Goal: Transaction & Acquisition: Obtain resource

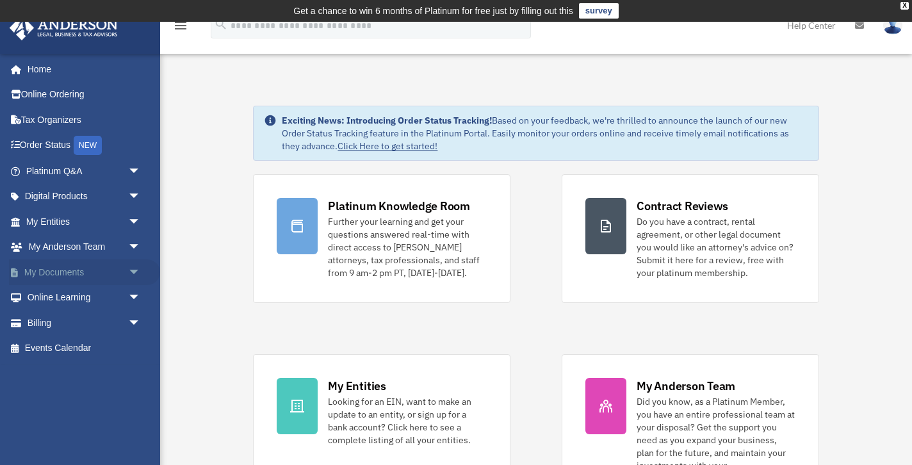
click at [74, 268] on link "My Documents arrow_drop_down" at bounding box center [84, 272] width 151 height 26
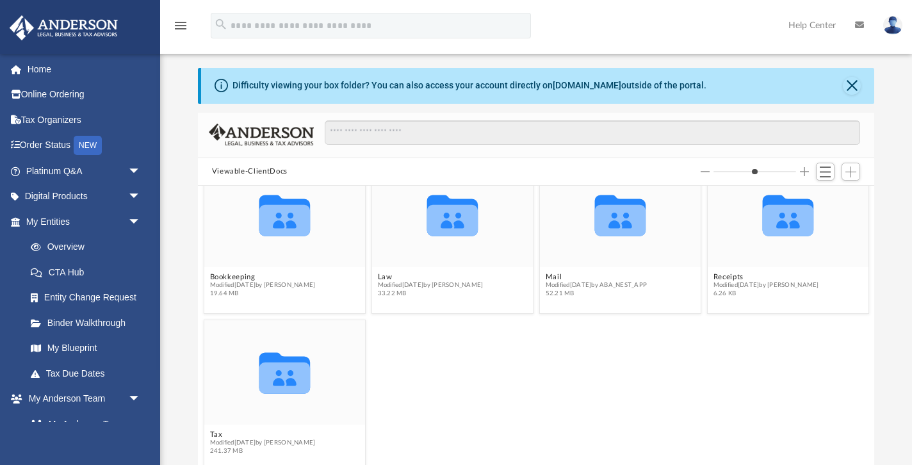
scroll to position [42, 0]
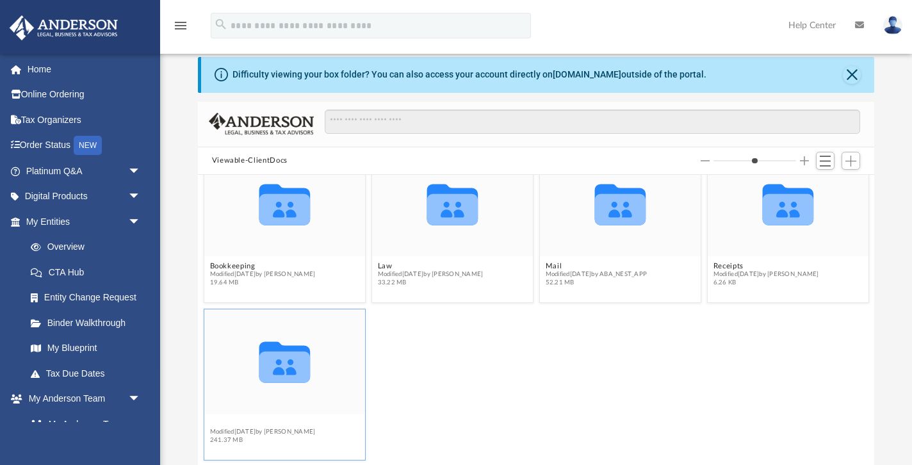
click at [214, 423] on button "Tax" at bounding box center [262, 423] width 106 height 8
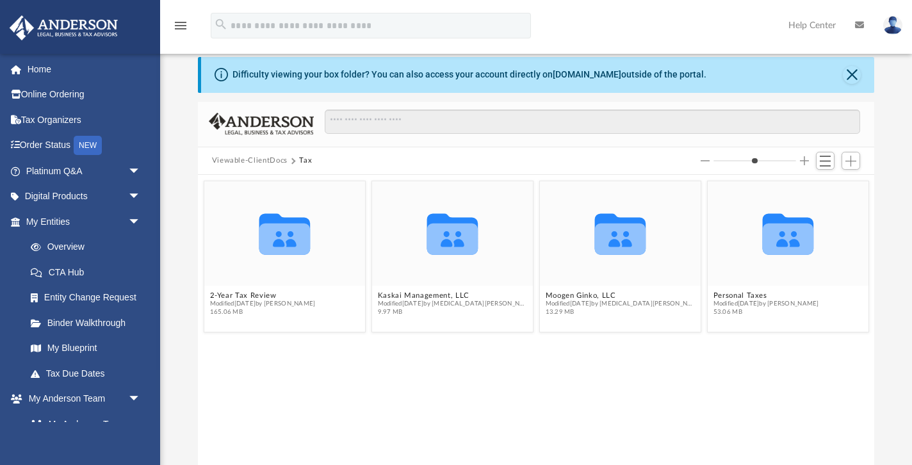
scroll to position [0, 0]
click at [397, 293] on button "Kaskai Management, LLC" at bounding box center [452, 295] width 150 height 8
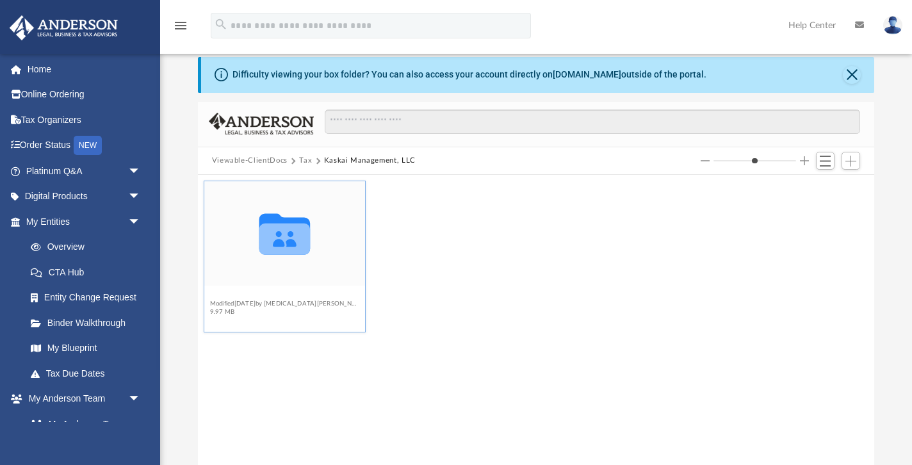
click at [235, 294] on button "2024" at bounding box center [284, 295] width 150 height 8
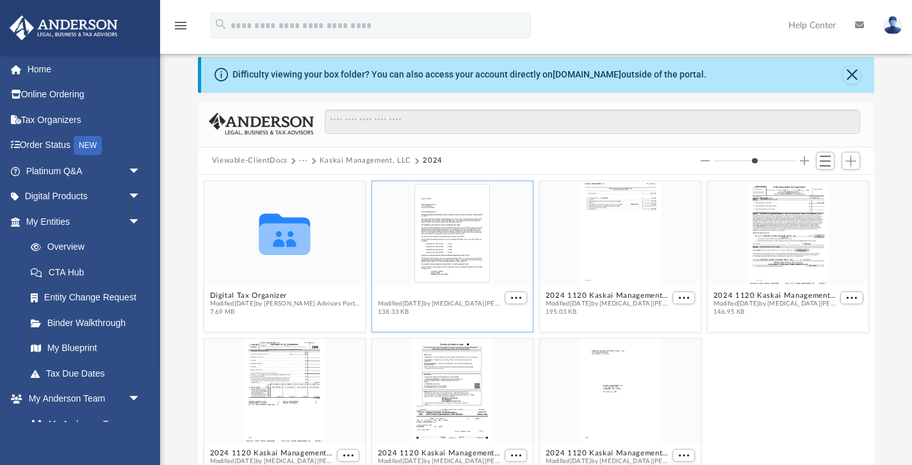
click at [415, 295] on button "2024 1120 Kaskai Management, LLC - Filing Instructions.pdf" at bounding box center [439, 295] width 124 height 8
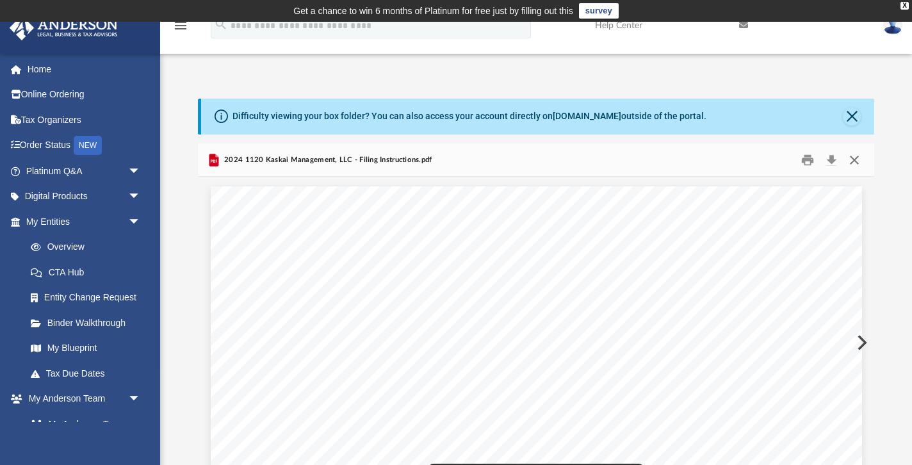
click at [854, 156] on button "Close" at bounding box center [854, 160] width 23 height 20
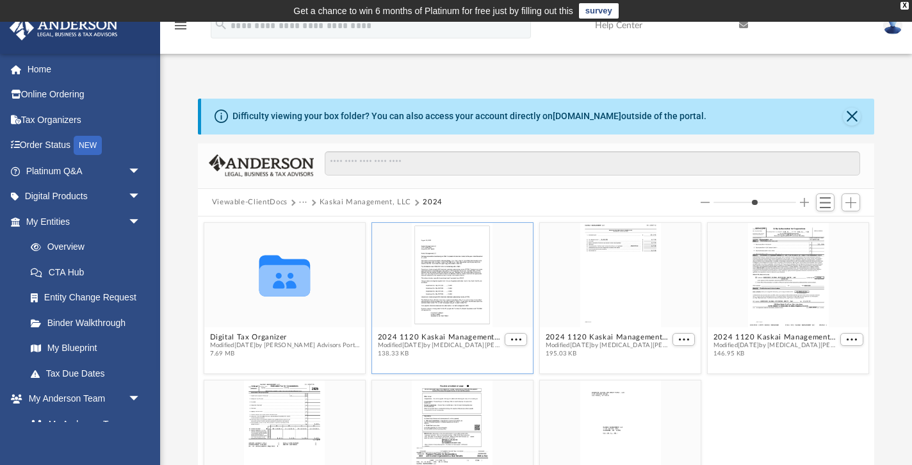
scroll to position [43, 0]
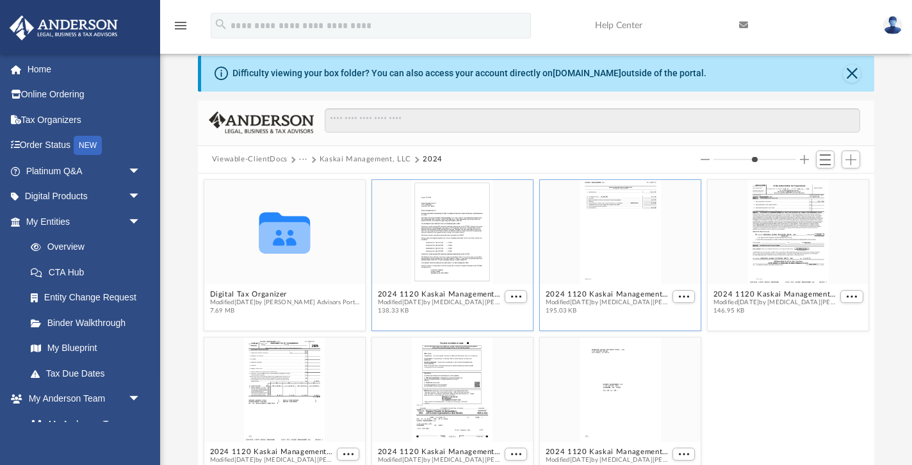
click at [626, 197] on div "grid" at bounding box center [620, 232] width 161 height 104
click at [676, 292] on button "More options" at bounding box center [683, 296] width 23 height 13
click at [603, 295] on button "2024 1120 Kaskai Management, LLC - CA Form 100- ES Payment Voucher.pdf" at bounding box center [607, 294] width 124 height 8
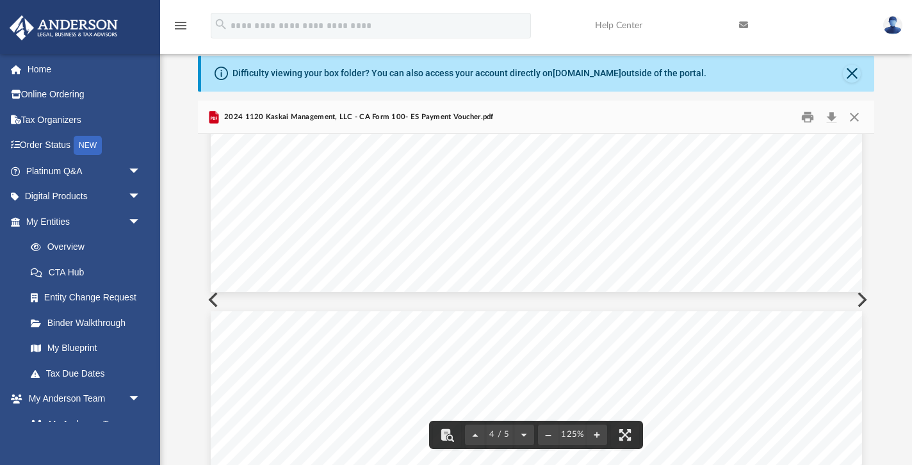
scroll to position [3191, 0]
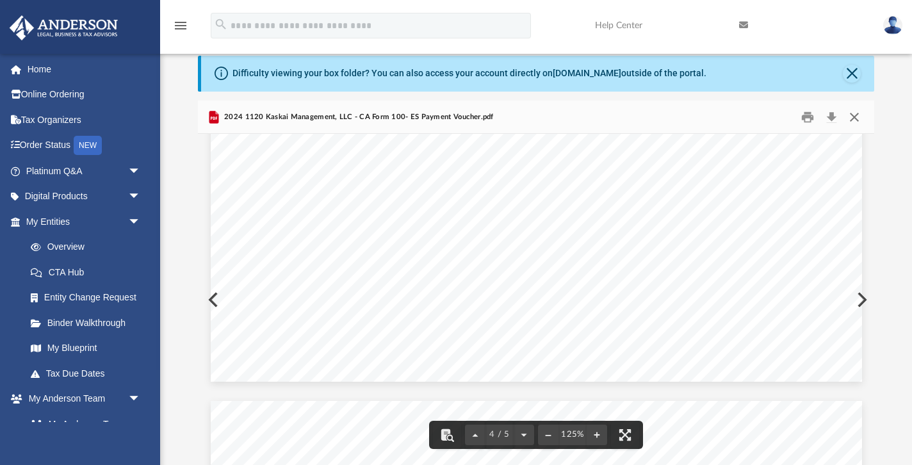
click at [850, 115] on button "Close" at bounding box center [854, 117] width 23 height 20
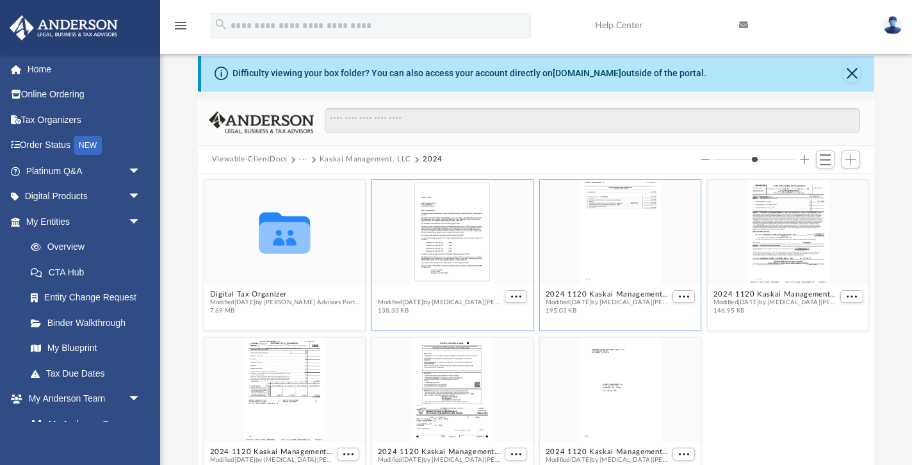
click at [481, 292] on button "2024 1120 Kaskai Management, LLC - Filing Instructions.pdf" at bounding box center [439, 294] width 124 height 8
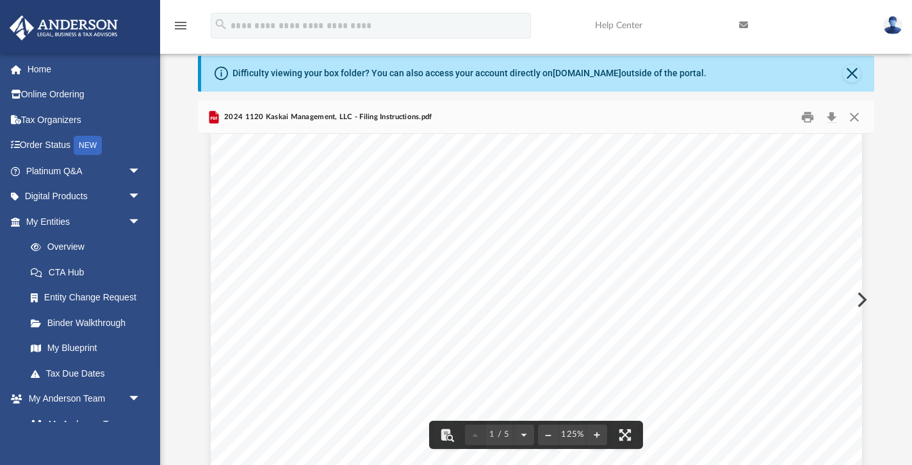
scroll to position [282, 0]
click at [854, 116] on button "Close" at bounding box center [854, 117] width 23 height 20
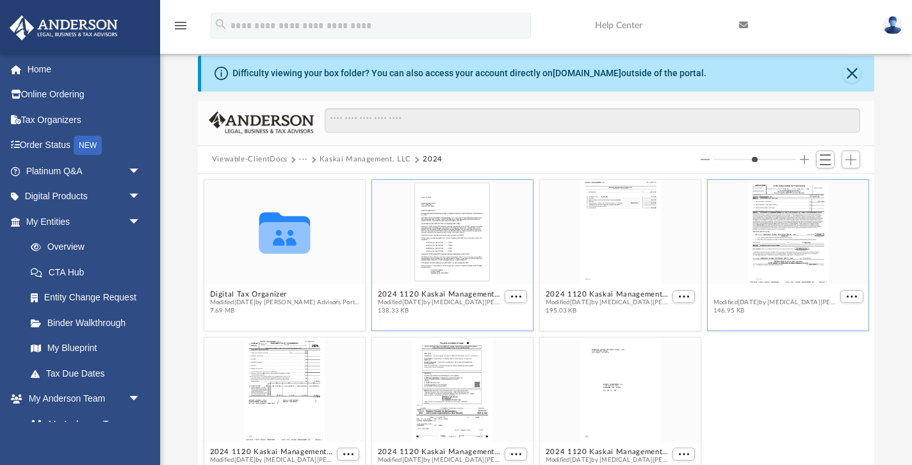
click at [778, 293] on button "2024 1120 Kaskai Management, LLC - E File authorization - Please sign.pdf" at bounding box center [775, 294] width 124 height 8
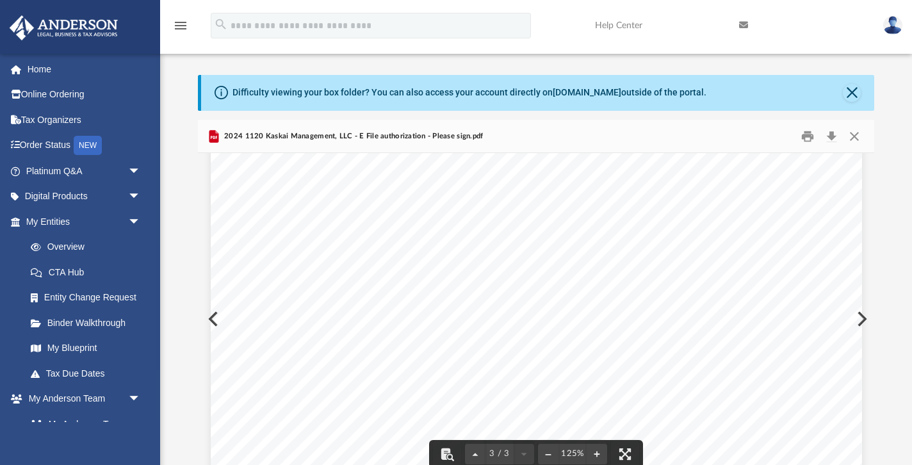
scroll to position [1712, 0]
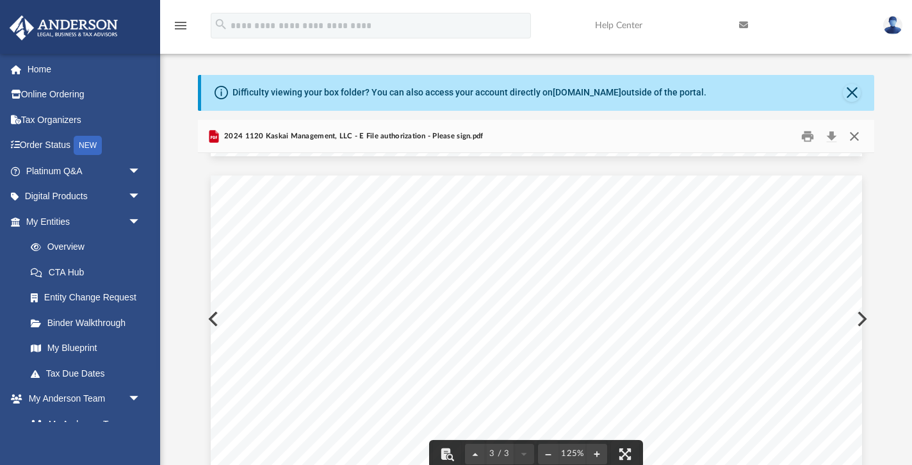
click at [860, 136] on button "Close" at bounding box center [854, 136] width 23 height 20
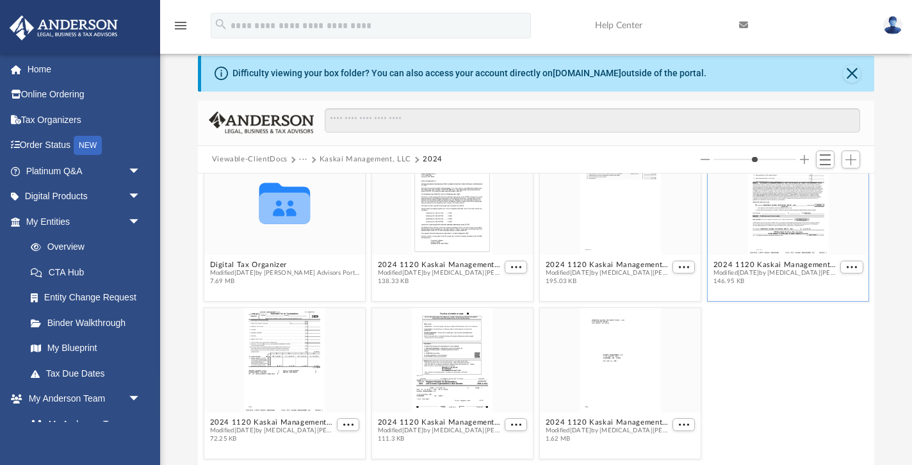
scroll to position [29, 0]
click at [345, 421] on button "More options" at bounding box center [348, 424] width 23 height 13
click at [326, 382] on li "Preview" at bounding box center [333, 381] width 37 height 13
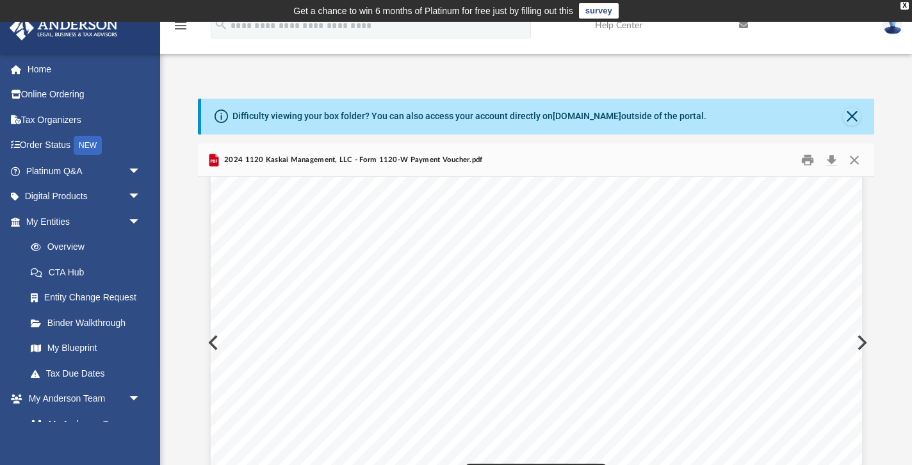
scroll to position [0, 0]
click at [848, 158] on button "Close" at bounding box center [854, 160] width 23 height 20
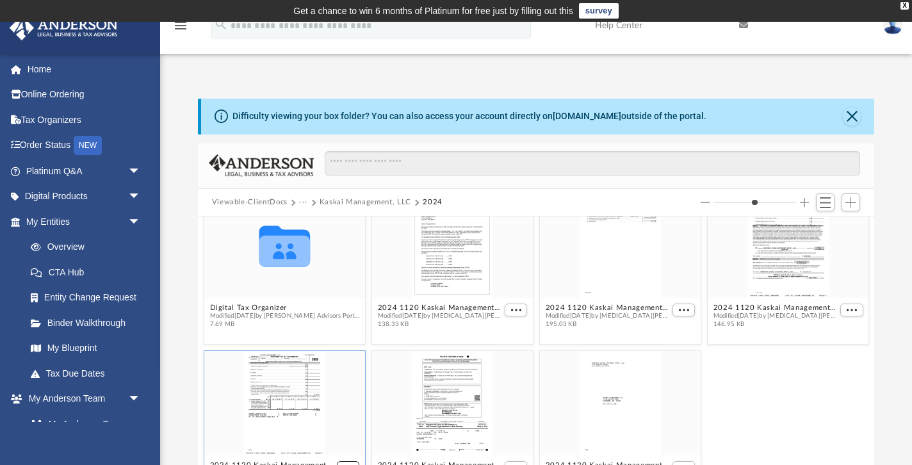
scroll to position [9, 0]
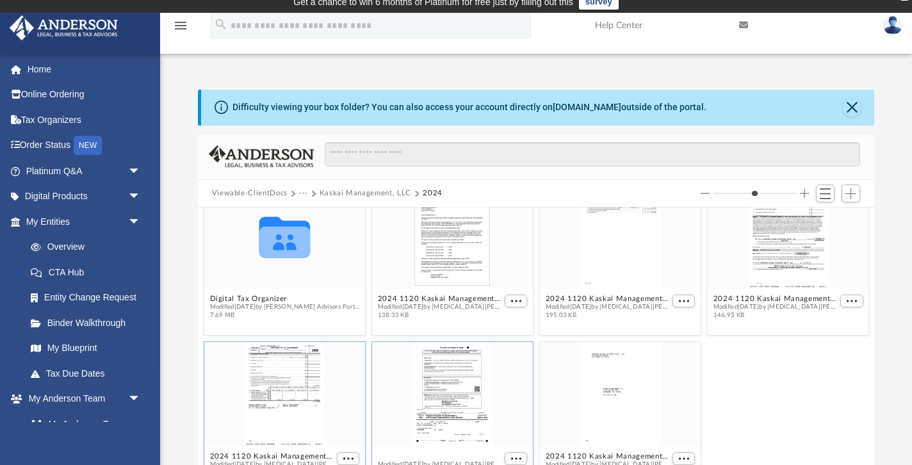
click at [478, 457] on button "2024 1120 Kaskai Management, LLC - FTB 3586 Payment Voucher.pdf" at bounding box center [439, 456] width 124 height 8
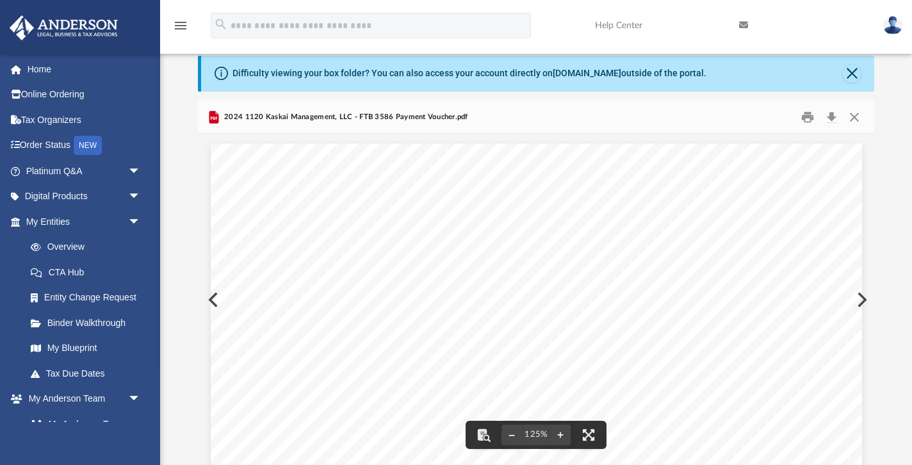
scroll to position [0, 0]
click at [854, 118] on button "Close" at bounding box center [854, 117] width 23 height 20
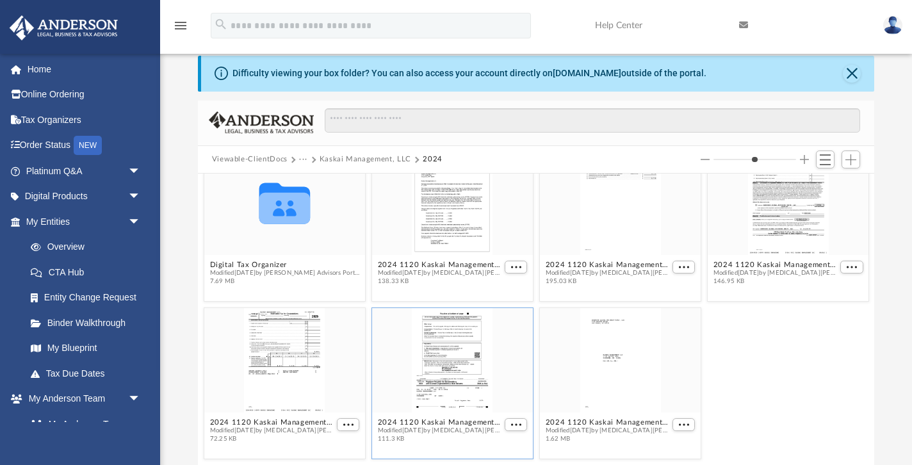
scroll to position [98, 0]
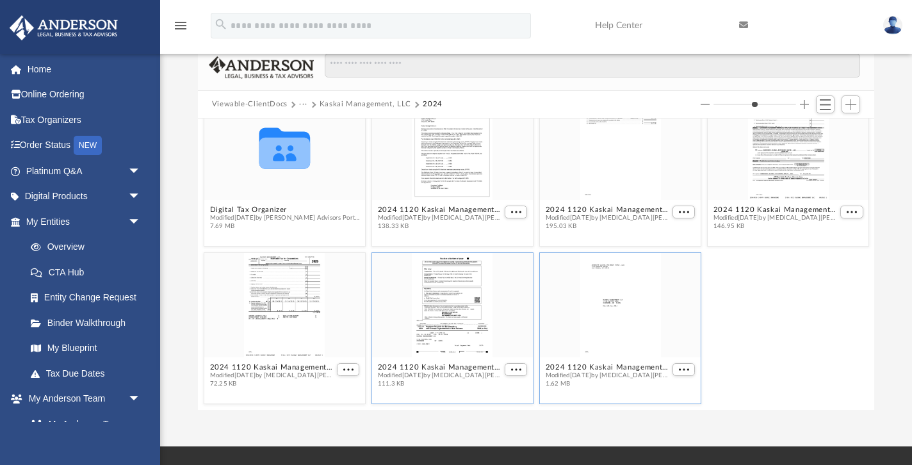
click at [616, 313] on div "grid" at bounding box center [620, 305] width 161 height 104
click at [645, 367] on button "2024 1120 Kaskai Management, LLC - Review Copy.pdf" at bounding box center [607, 367] width 124 height 8
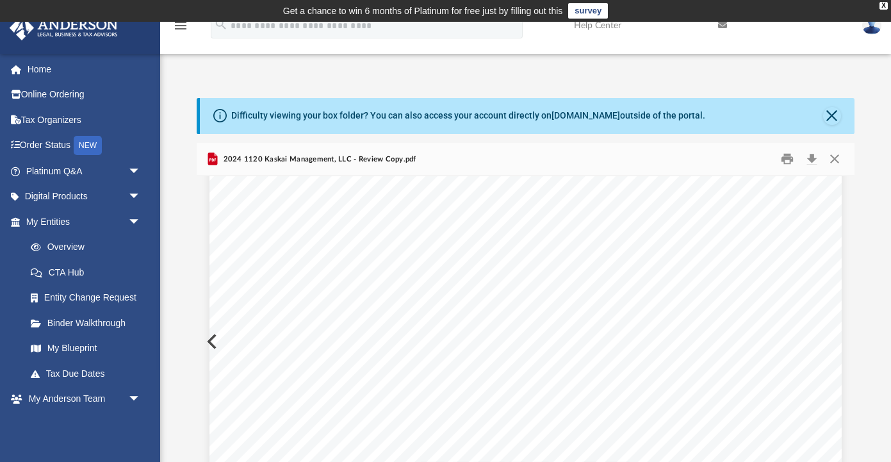
scroll to position [0, 0]
click at [830, 116] on button "Close" at bounding box center [832, 116] width 18 height 18
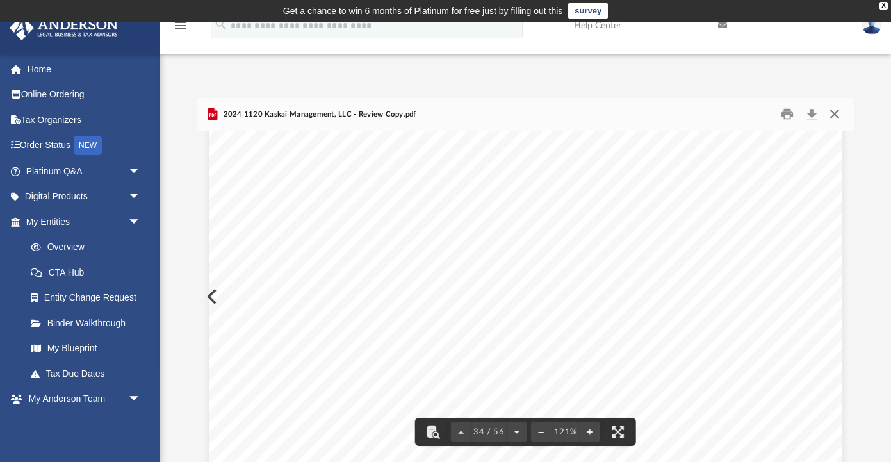
click at [831, 110] on button "Close" at bounding box center [834, 114] width 23 height 20
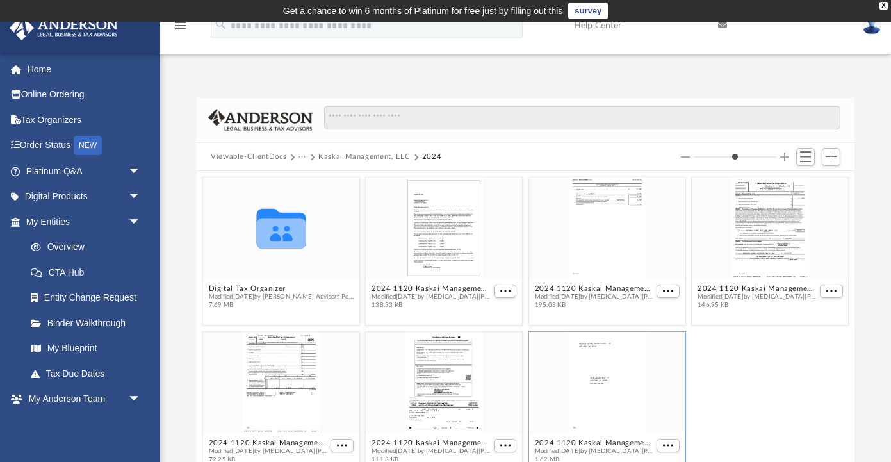
click at [301, 156] on button "···" at bounding box center [302, 157] width 8 height 12
click at [270, 157] on button "Viewable-ClientDocs" at bounding box center [249, 157] width 76 height 12
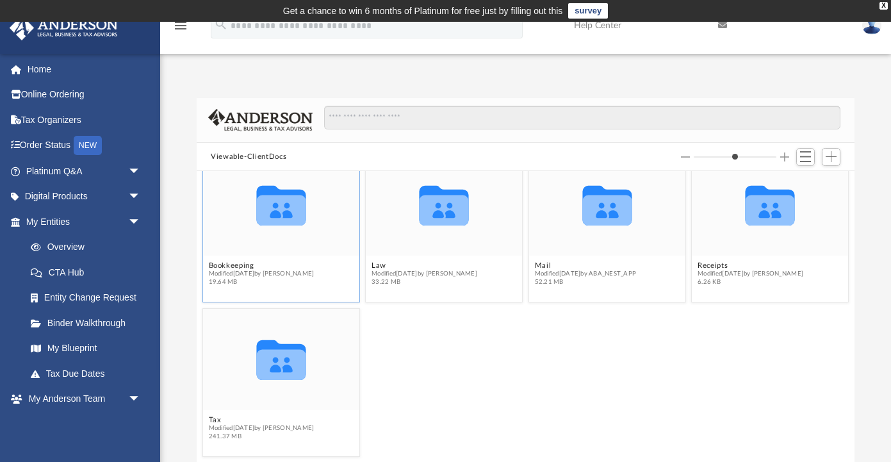
scroll to position [23, 0]
click at [215, 419] on button "Tax" at bounding box center [262, 420] width 106 height 8
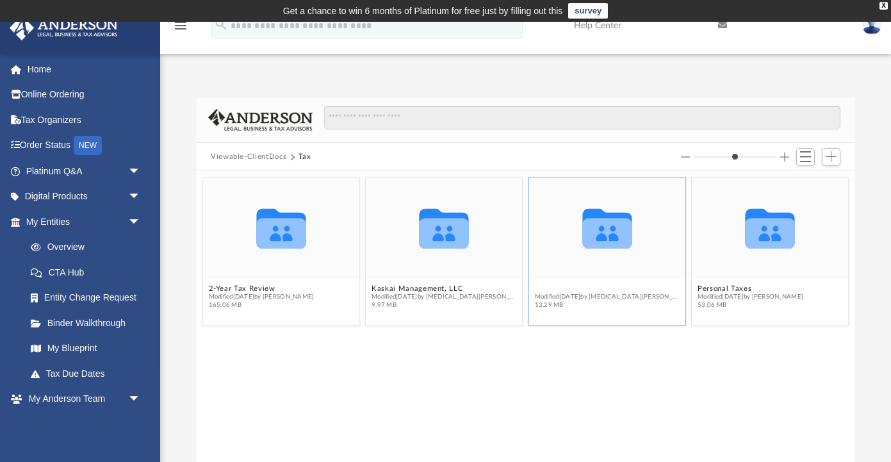
click at [587, 286] on button "Moogen Ginko, LLC" at bounding box center [607, 288] width 145 height 8
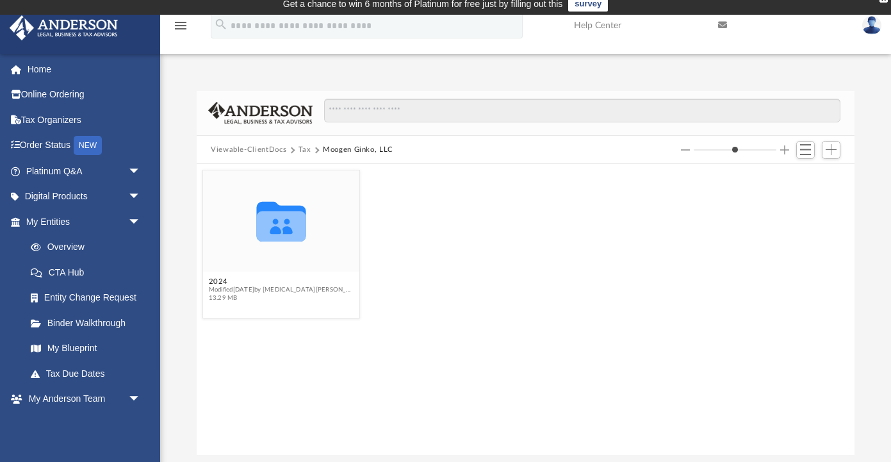
scroll to position [12, 0]
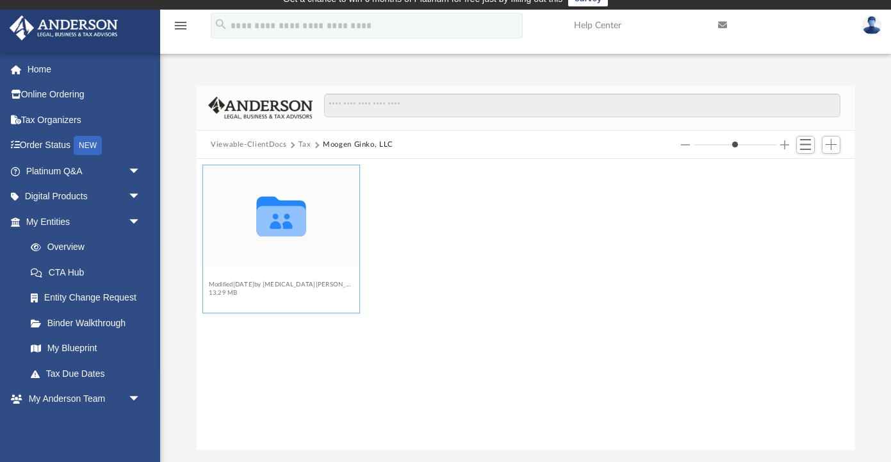
click at [211, 275] on button "2024" at bounding box center [281, 276] width 145 height 8
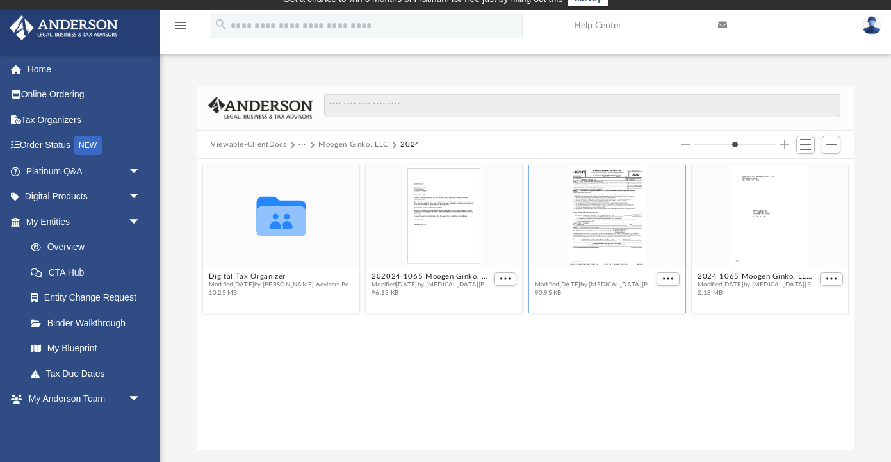
click at [590, 277] on button "2024 1065 Moogen Ginko, LLC - E File Authorization - Please sign.pdf" at bounding box center [594, 276] width 119 height 8
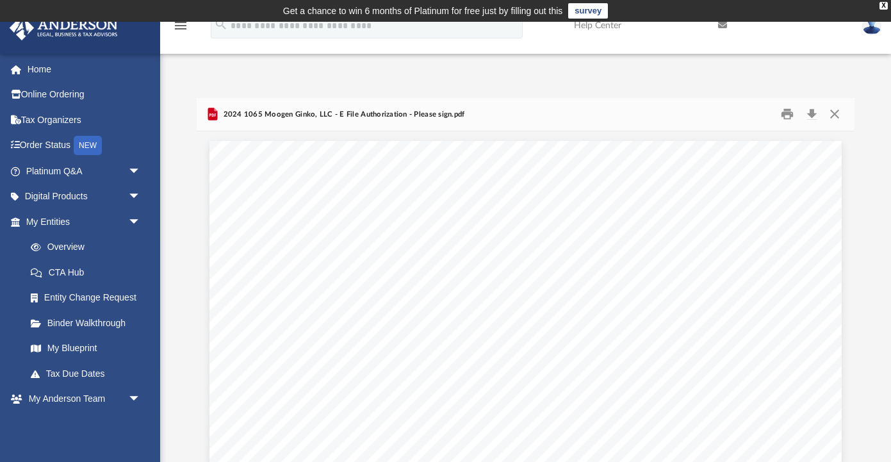
scroll to position [0, 0]
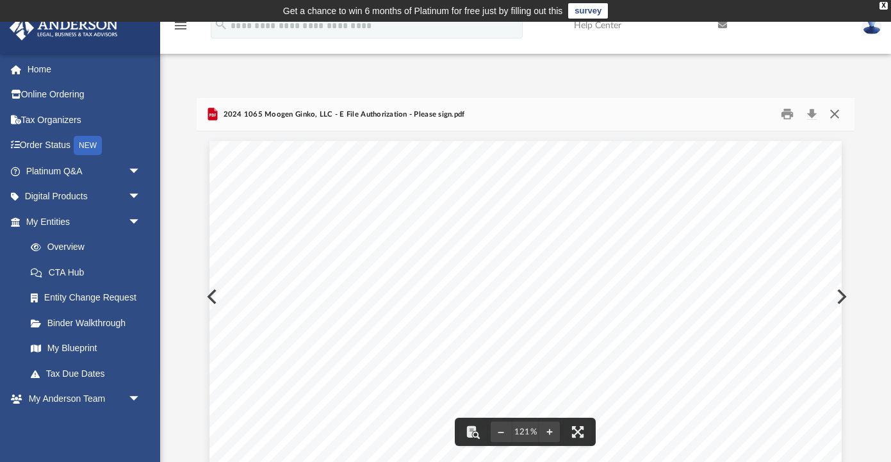
click at [834, 112] on button "Close" at bounding box center [834, 114] width 23 height 20
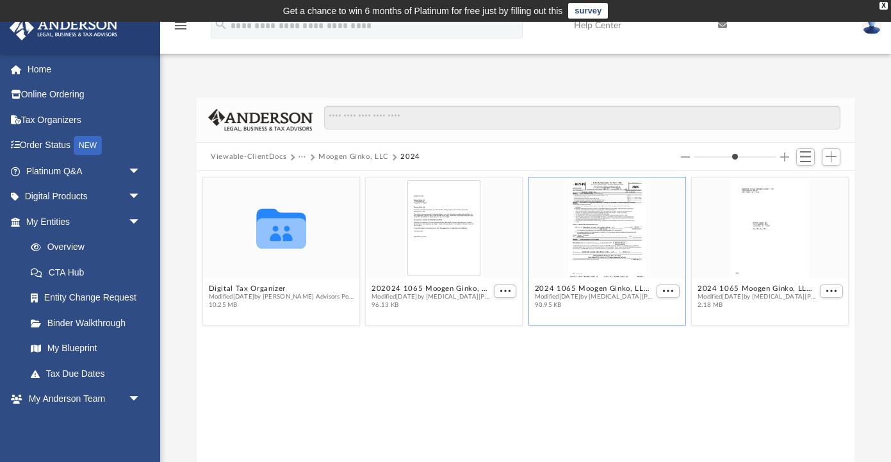
scroll to position [1, 0]
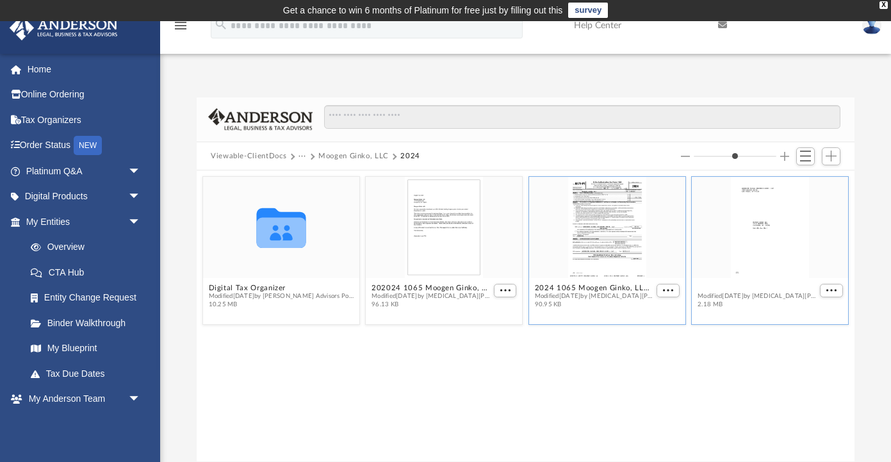
click at [739, 289] on button "2024 1065 Moogen Ginko, LLC - Review Copy.pdf" at bounding box center [756, 288] width 119 height 8
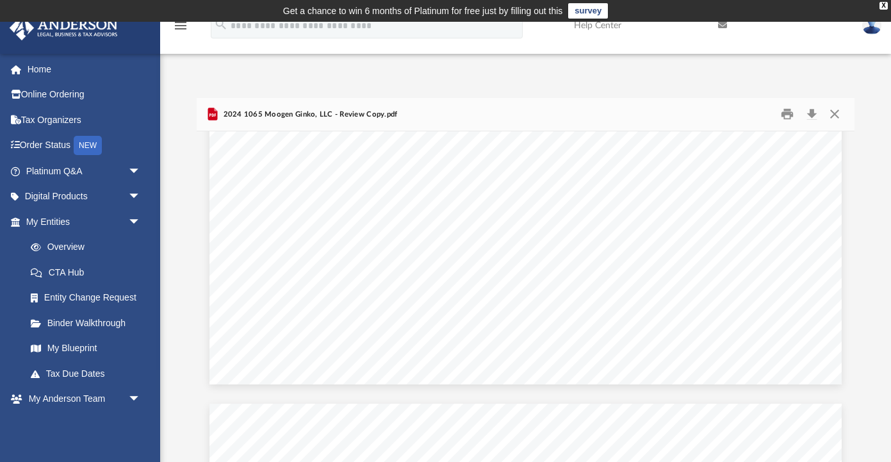
scroll to position [53309, 0]
click at [834, 115] on button "Close" at bounding box center [834, 114] width 23 height 20
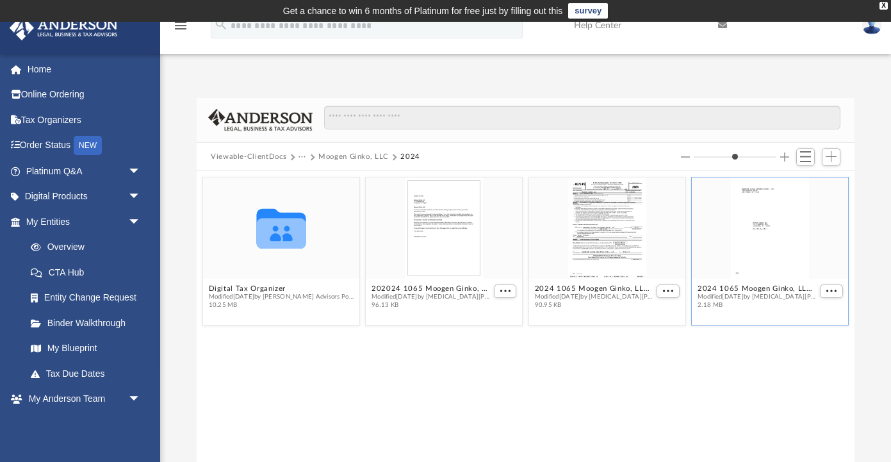
scroll to position [1, 0]
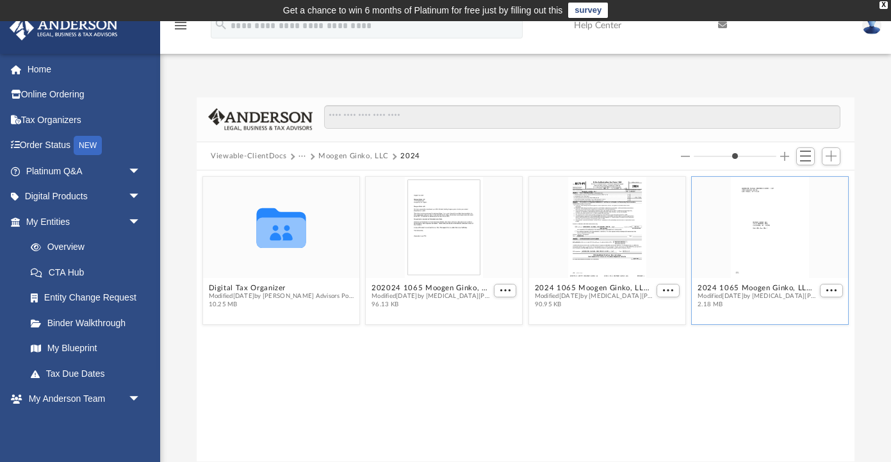
click at [300, 156] on button "···" at bounding box center [302, 156] width 8 height 12
click at [273, 156] on button "Viewable-ClientDocs" at bounding box center [249, 156] width 76 height 12
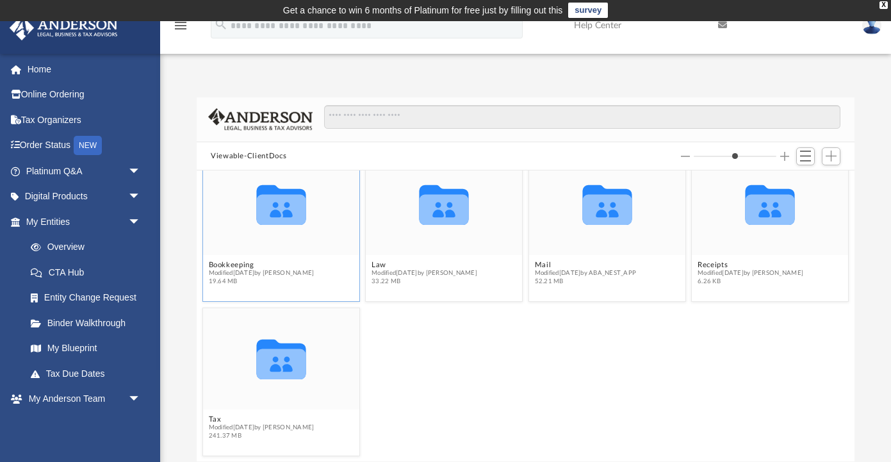
scroll to position [23, 0]
click at [215, 418] on button "Tax" at bounding box center [262, 419] width 106 height 8
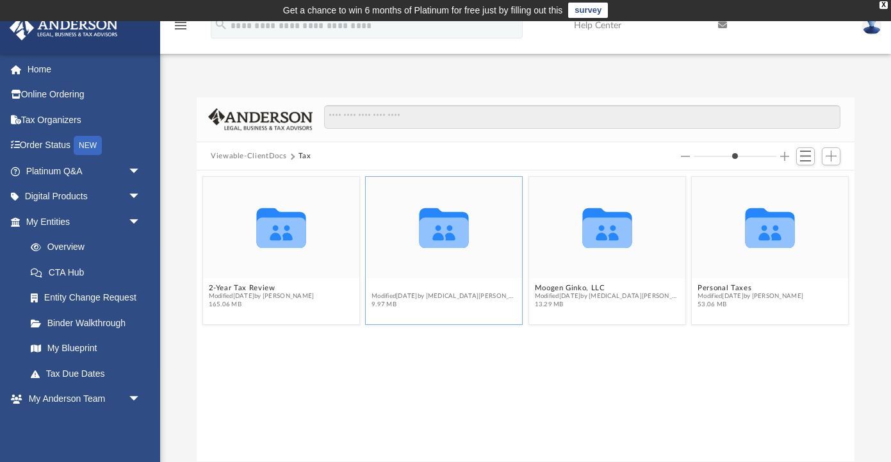
click at [444, 286] on button "Kaskai Management, LLC" at bounding box center [443, 288] width 145 height 8
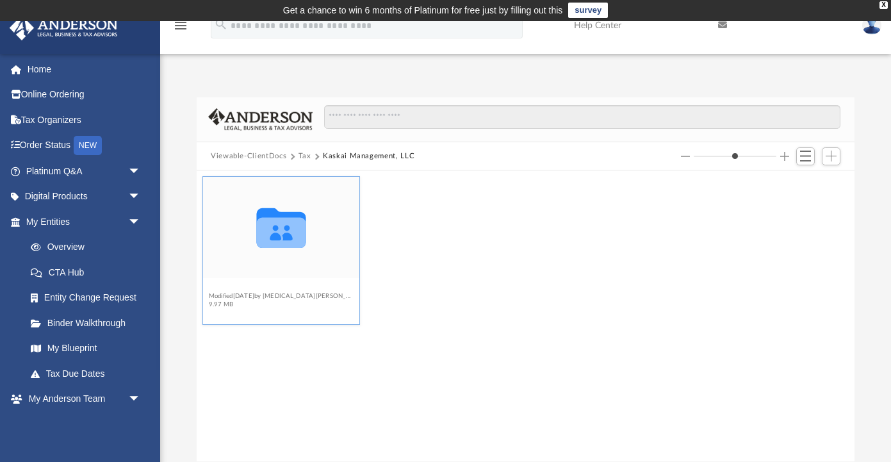
click at [222, 289] on button "2024" at bounding box center [281, 288] width 145 height 8
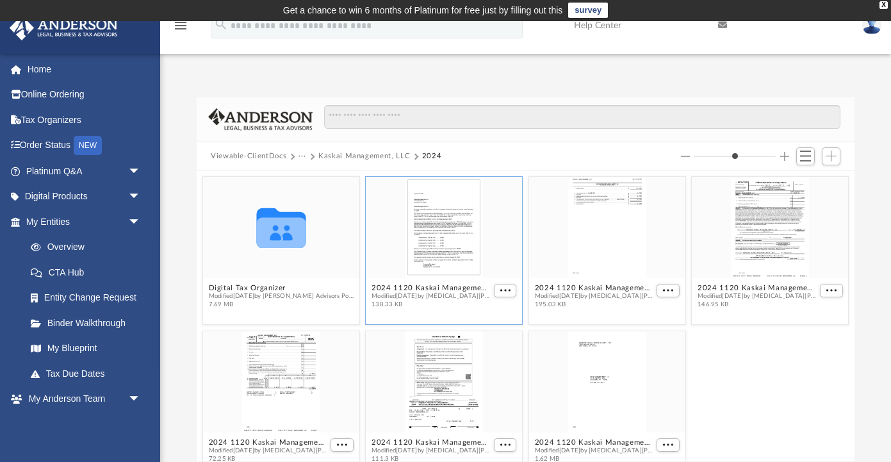
click at [426, 280] on figcaption "2024 1120 Kaskai Management, LLC - Filing Instructions.pdf Modified Mon Aug 18 …" at bounding box center [444, 296] width 156 height 34
click at [448, 266] on div "grid" at bounding box center [444, 227] width 156 height 101
click at [508, 292] on span "More options" at bounding box center [505, 290] width 10 height 6
click at [486, 314] on li "Preview" at bounding box center [490, 312] width 37 height 13
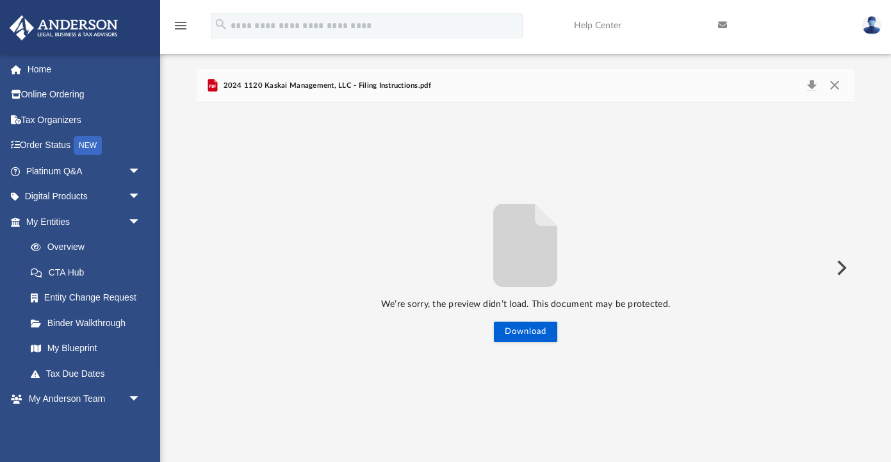
scroll to position [28, 0]
click at [834, 90] on button "Close" at bounding box center [834, 86] width 23 height 18
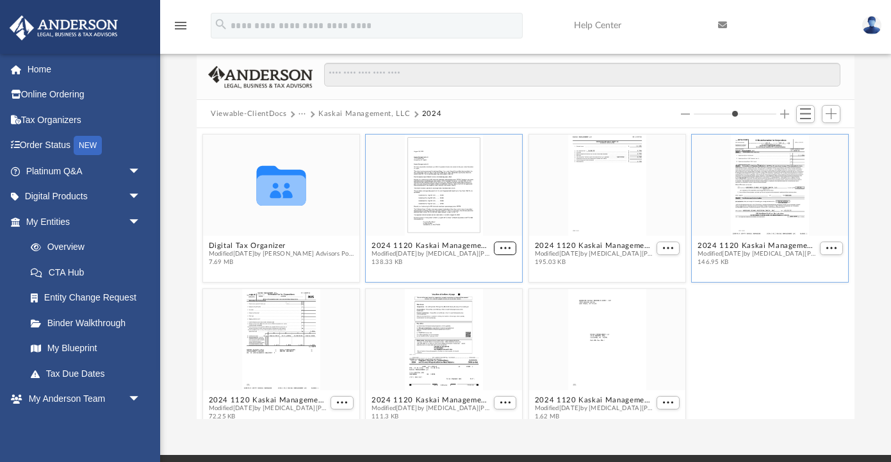
scroll to position [0, 0]
click at [765, 247] on button "2024 1120 Kaskai Management, LLC - E File authorization - Please sign.pdf" at bounding box center [756, 245] width 119 height 8
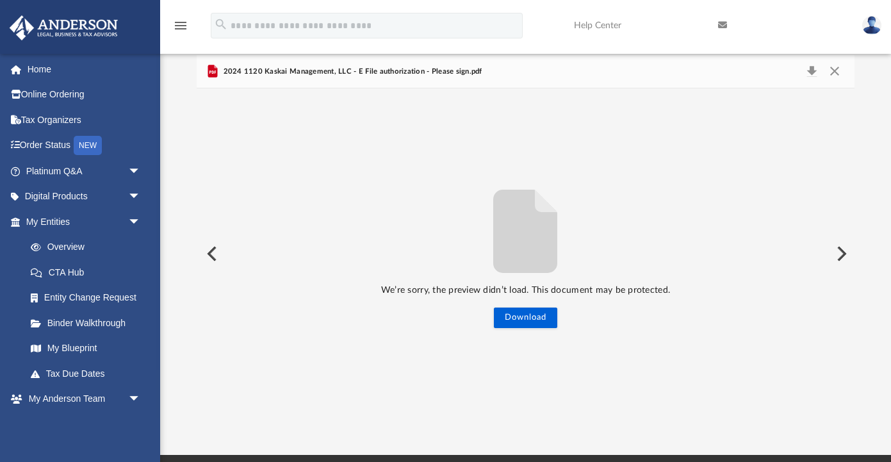
click at [845, 252] on button "Preview" at bounding box center [840, 254] width 28 height 36
click at [838, 74] on button "Close" at bounding box center [834, 72] width 23 height 18
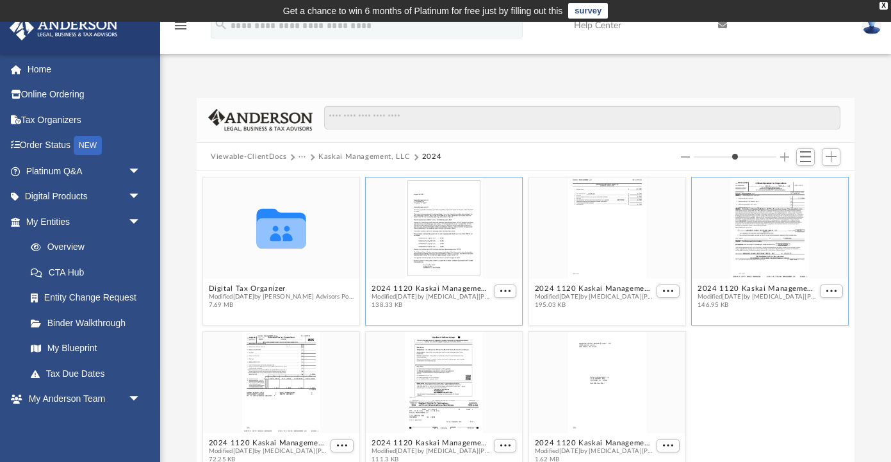
click at [455, 256] on div "grid" at bounding box center [444, 227] width 156 height 101
click at [436, 291] on button "2024 1120 Kaskai Management, LLC - Filing Instructions.pdf" at bounding box center [430, 288] width 119 height 8
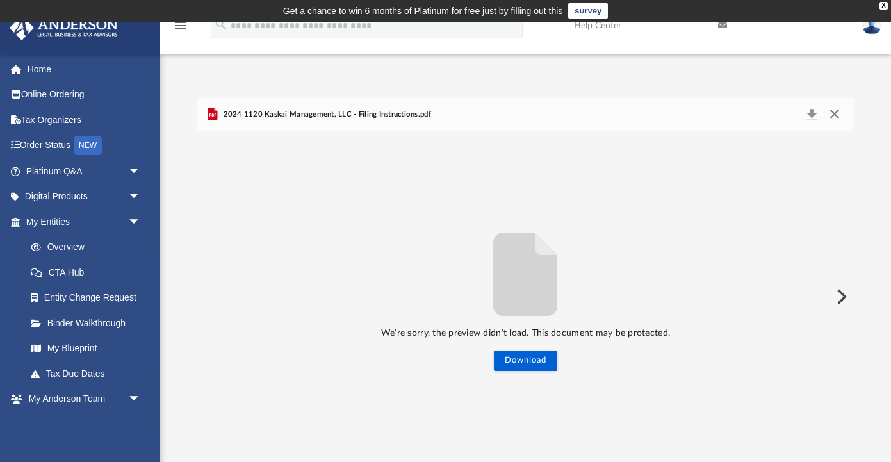
click at [834, 113] on button "Close" at bounding box center [834, 115] width 23 height 18
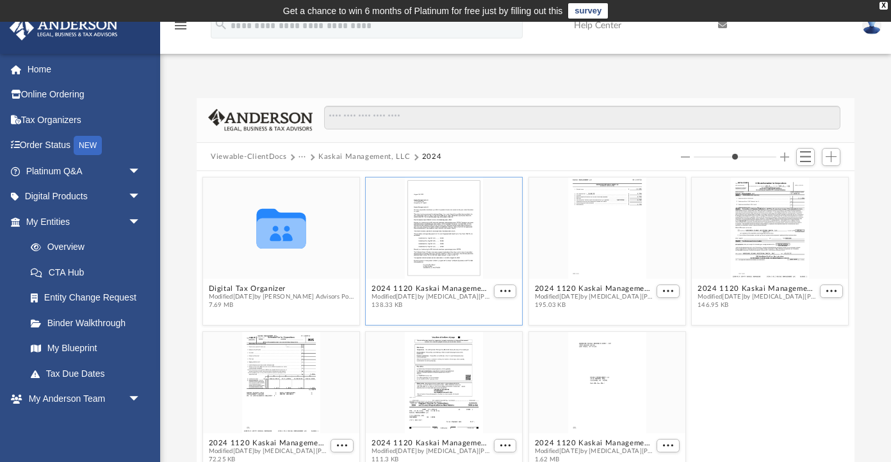
scroll to position [1, 0]
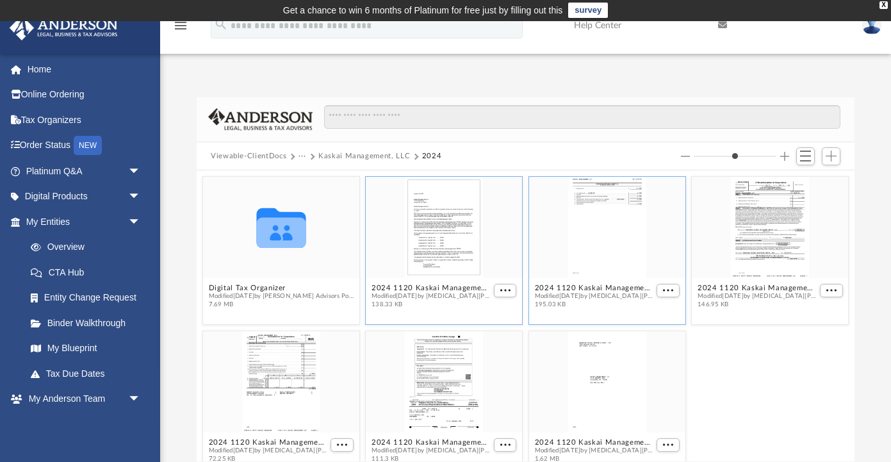
click at [621, 197] on div "grid" at bounding box center [607, 227] width 156 height 101
click at [747, 247] on div "grid" at bounding box center [770, 227] width 156 height 101
click at [722, 288] on button "2024 1120 Kaskai Management, LLC - E File authorization - Please sign.pdf" at bounding box center [756, 288] width 119 height 8
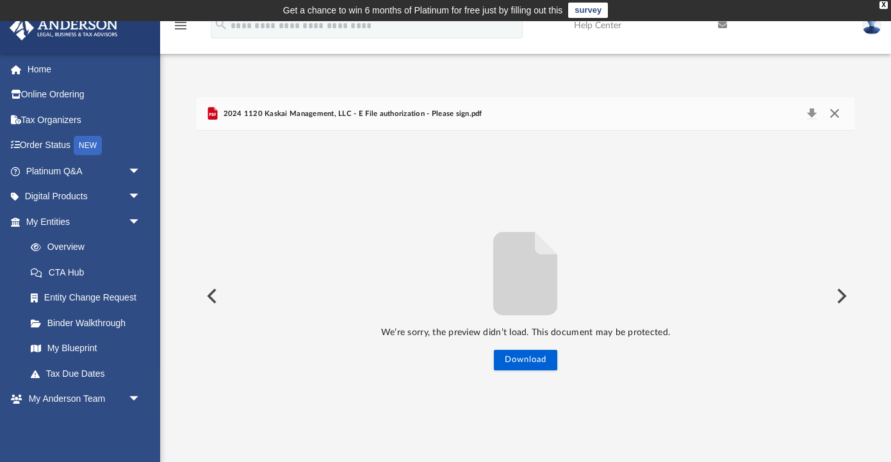
click at [838, 113] on button "Close" at bounding box center [834, 114] width 23 height 18
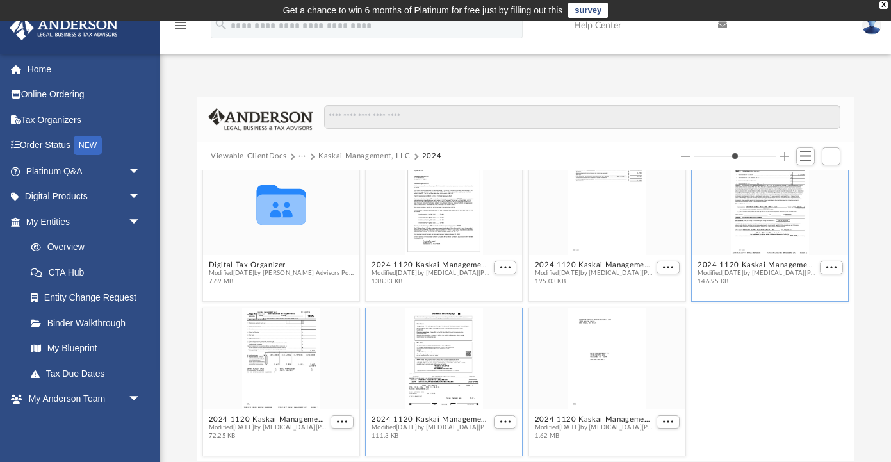
scroll to position [23, 0]
click at [267, 418] on button "2024 1120 Kaskai Management, LLC - Form 1120-W Payment Voucher.pdf" at bounding box center [268, 419] width 119 height 8
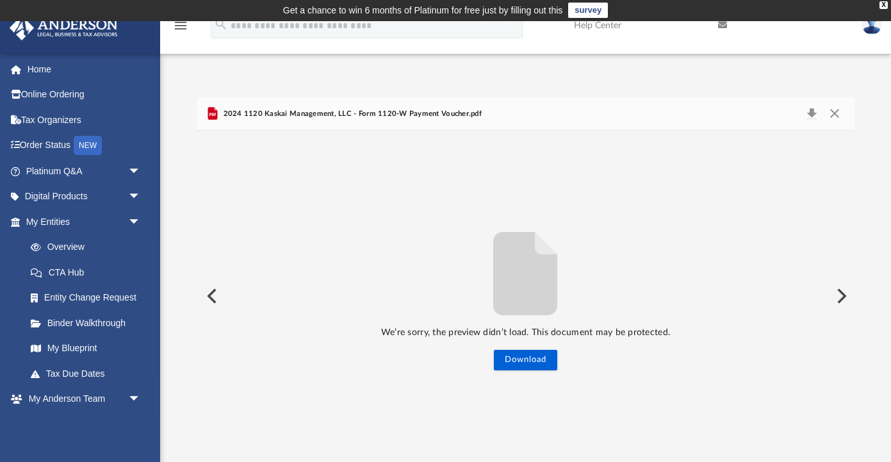
click at [838, 287] on button "Preview" at bounding box center [840, 296] width 28 height 36
click at [836, 296] on button "Preview" at bounding box center [840, 296] width 28 height 36
click at [545, 357] on button "Download" at bounding box center [525, 360] width 63 height 20
click at [836, 115] on button "Close" at bounding box center [834, 114] width 23 height 18
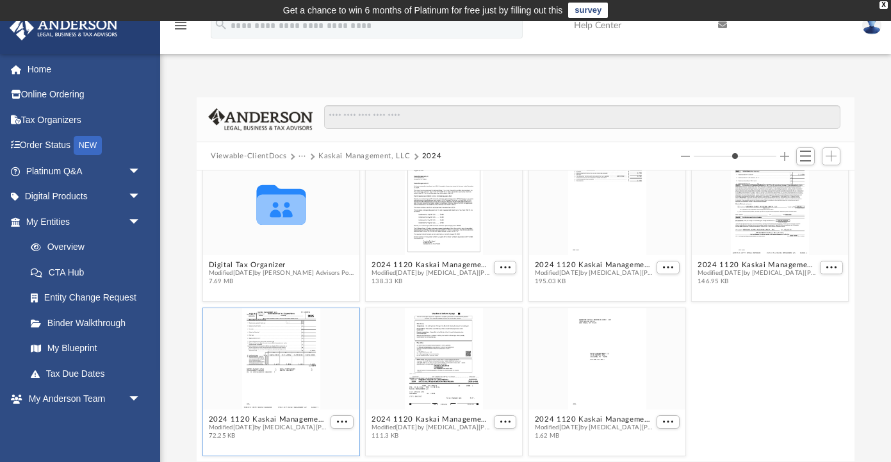
click at [302, 155] on button "···" at bounding box center [302, 156] width 8 height 12
click at [276, 153] on button "Viewable-ClientDocs" at bounding box center [249, 156] width 76 height 12
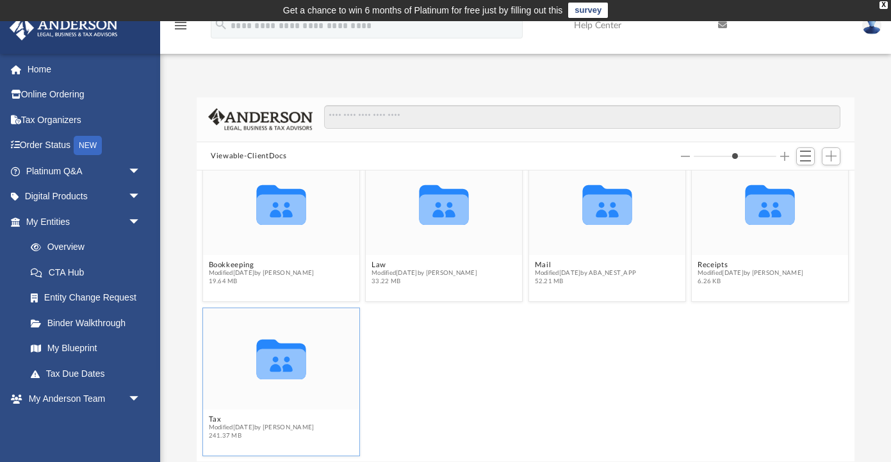
click at [281, 366] on icon "grid" at bounding box center [280, 364] width 49 height 31
click at [218, 421] on button "Tax" at bounding box center [262, 419] width 106 height 8
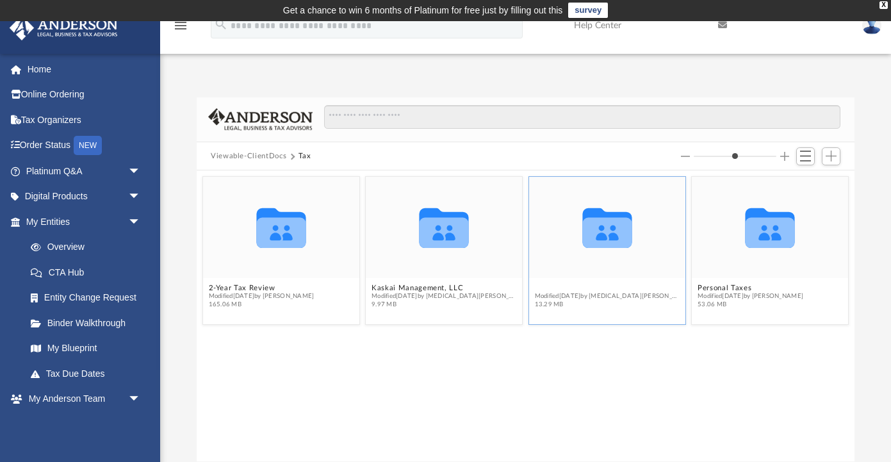
click at [570, 288] on button "Moogen Ginko, LLC" at bounding box center [607, 288] width 145 height 8
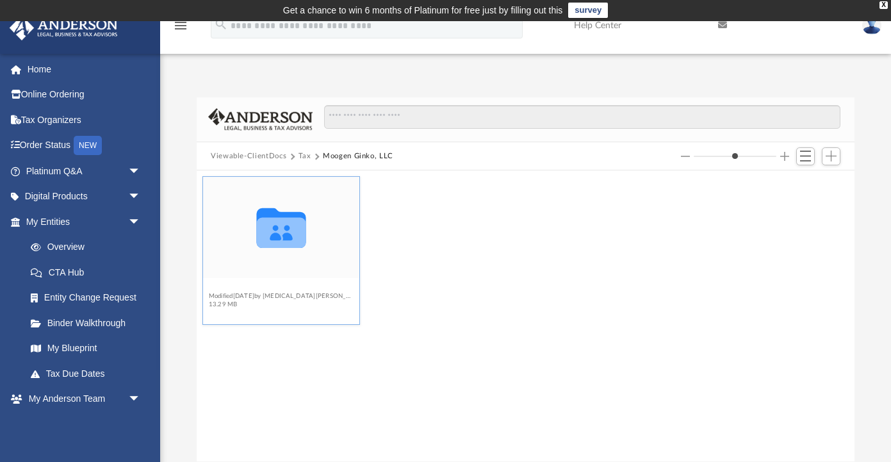
click at [220, 288] on button "2024" at bounding box center [281, 288] width 145 height 8
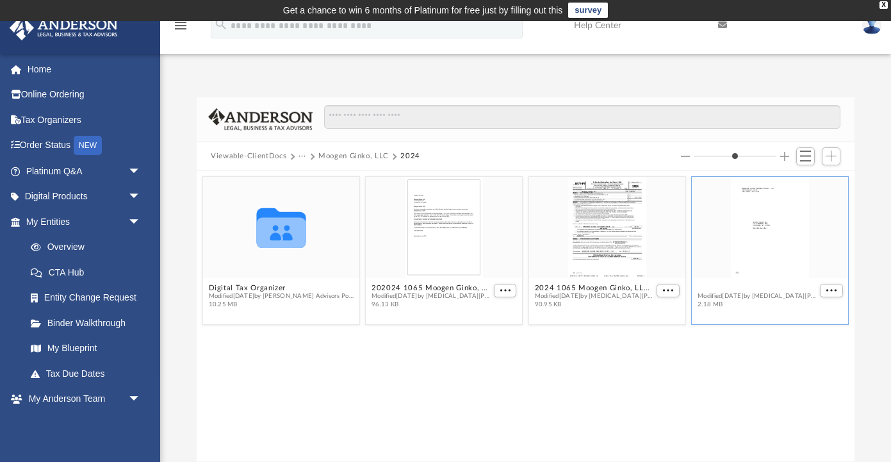
click at [730, 286] on button "2024 1065 Moogen Ginko, LLC - Review Copy.pdf" at bounding box center [756, 288] width 119 height 8
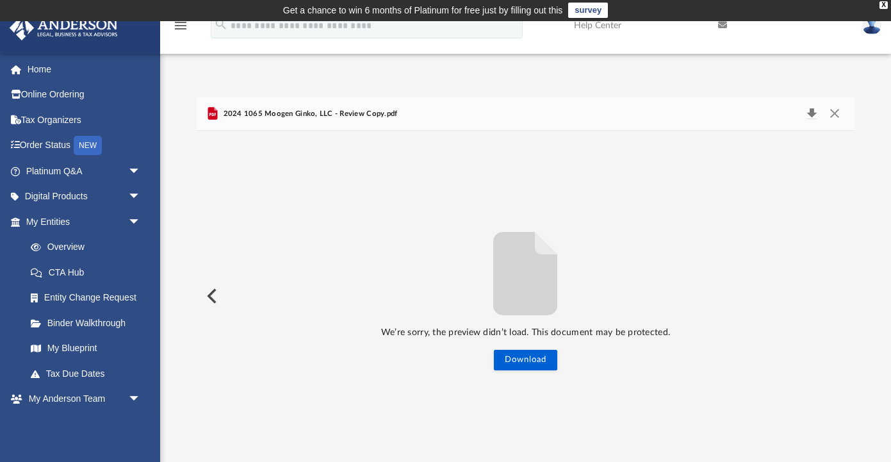
click at [813, 113] on button "Download" at bounding box center [811, 114] width 23 height 18
